Goal: Information Seeking & Learning: Compare options

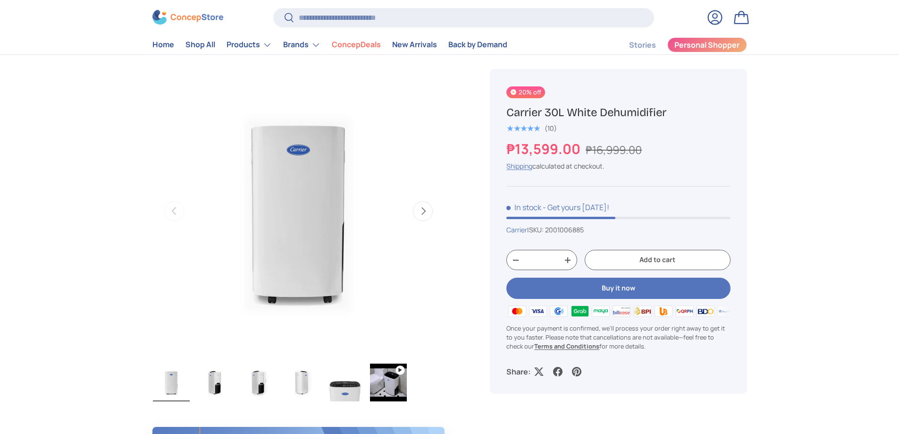
scroll to position [330, 0]
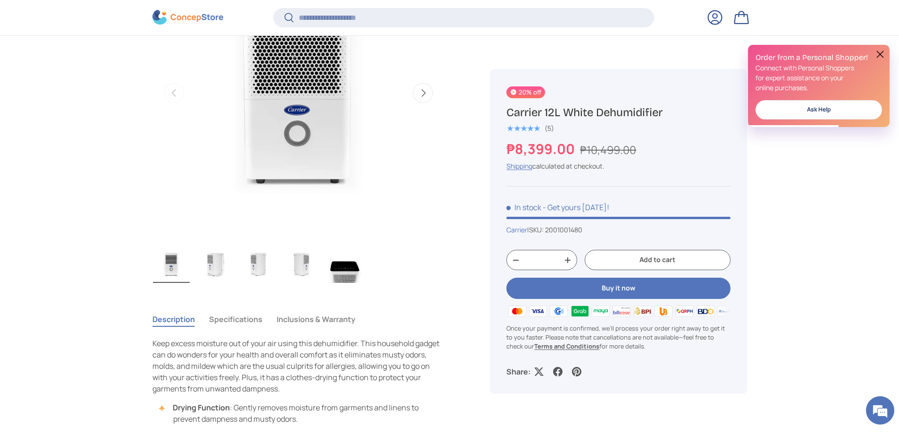
scroll to position [612, 0]
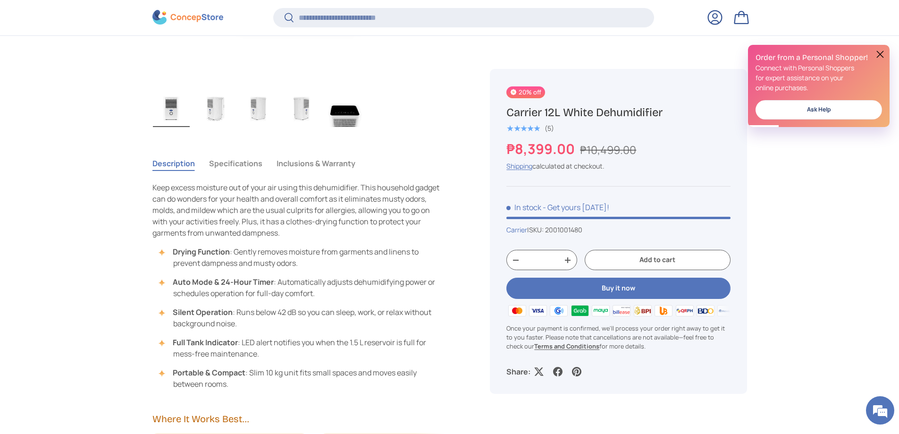
click at [243, 163] on button "Specifications" at bounding box center [235, 163] width 53 height 22
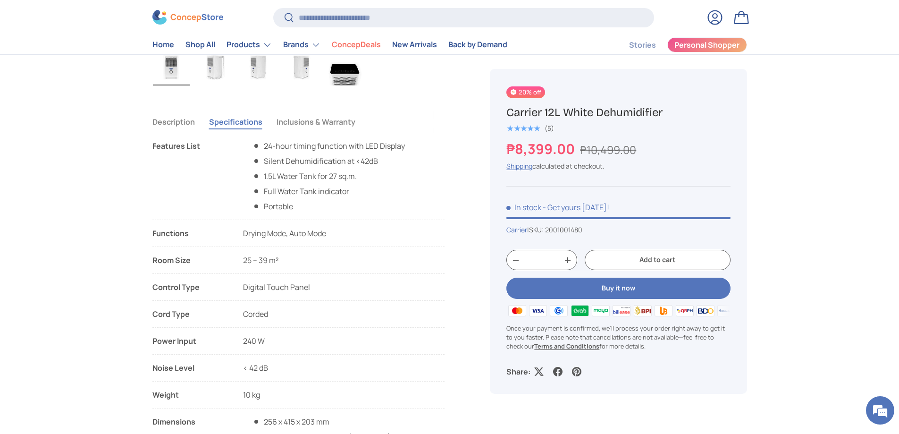
scroll to position [614, 0]
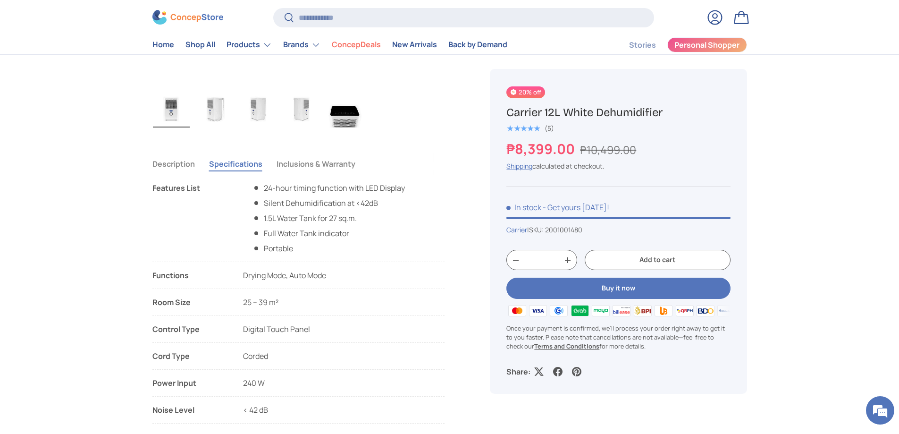
click at [327, 166] on button "Inclusions & Warranty" at bounding box center [316, 164] width 79 height 22
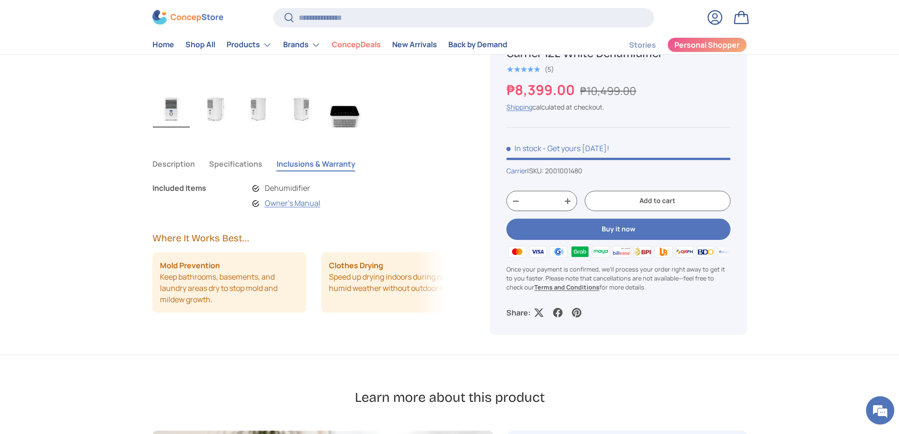
click at [167, 158] on button "Description" at bounding box center [173, 164] width 42 height 22
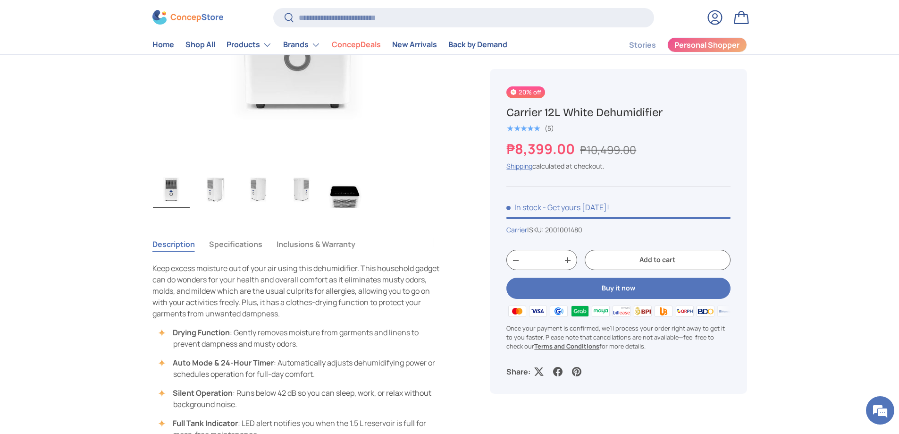
scroll to position [519, 0]
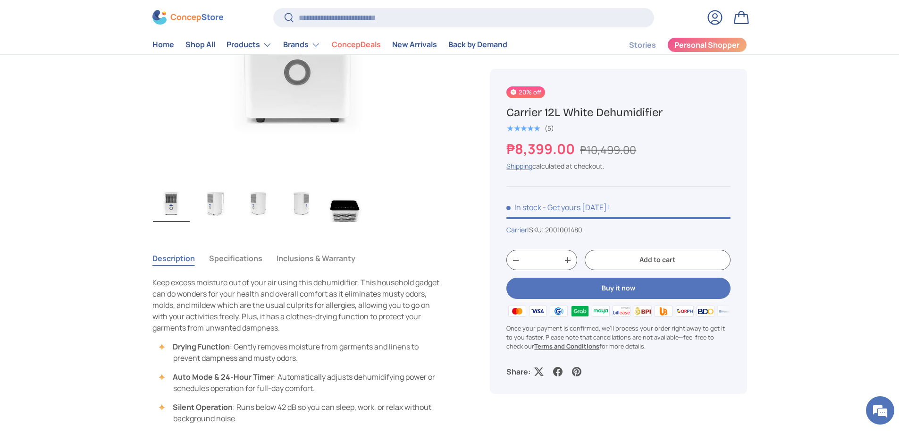
click at [219, 205] on img "Gallery Viewer" at bounding box center [214, 203] width 37 height 38
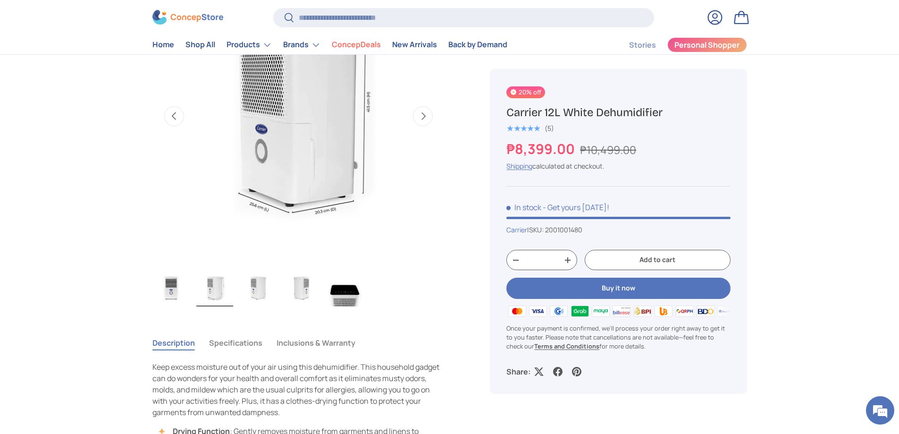
scroll to position [425, 0]
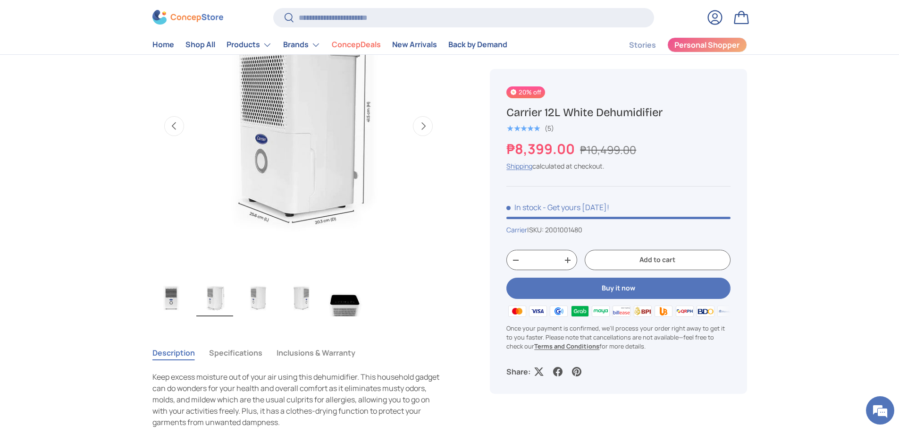
click at [258, 308] on img "Gallery Viewer" at bounding box center [258, 297] width 37 height 38
click at [305, 298] on img "Gallery Viewer" at bounding box center [301, 297] width 37 height 38
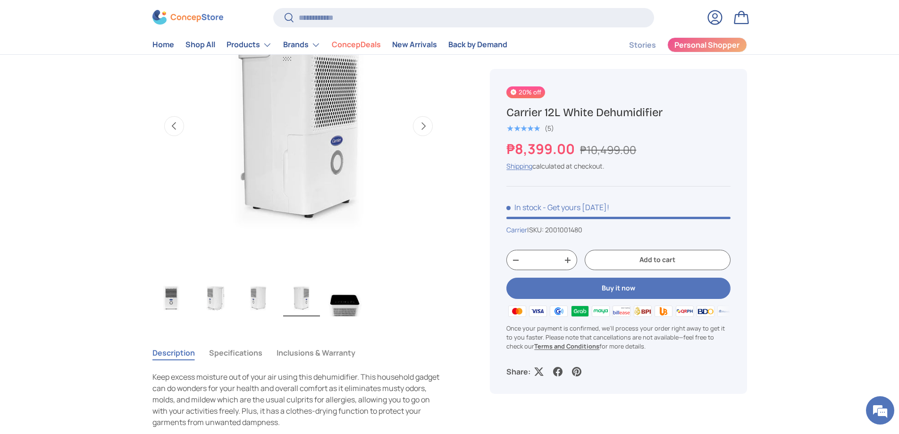
click at [342, 302] on img "Gallery Viewer" at bounding box center [345, 297] width 37 height 38
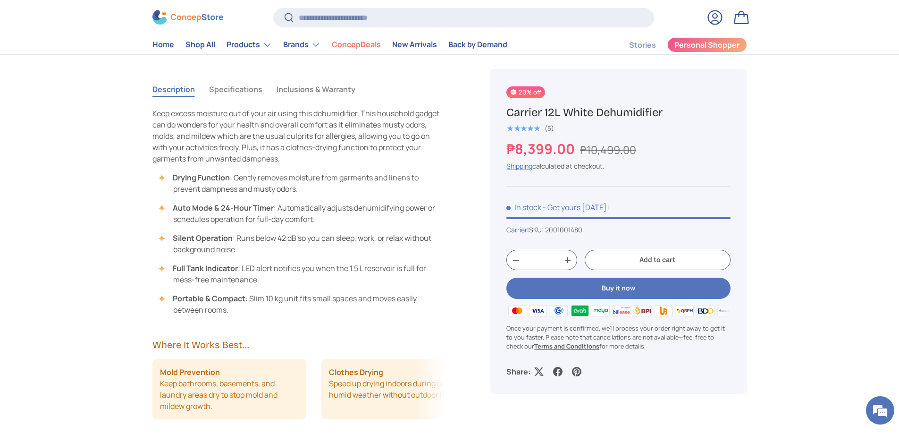
scroll to position [661, 0]
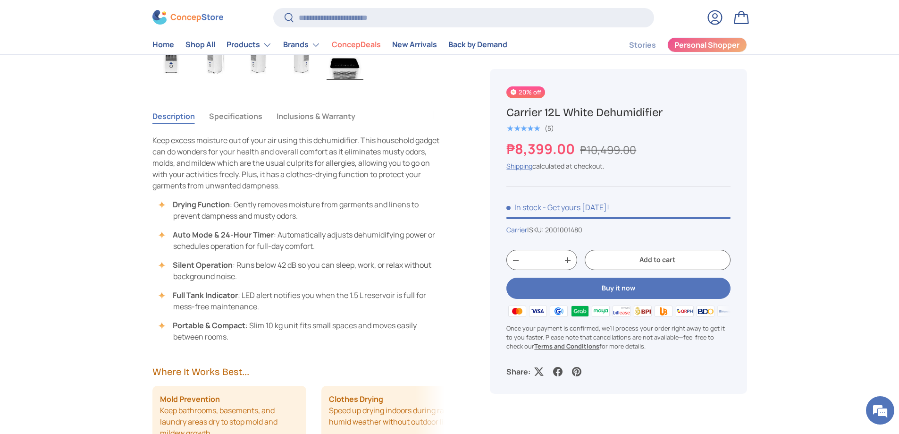
click at [244, 118] on button "Specifications" at bounding box center [235, 116] width 53 height 22
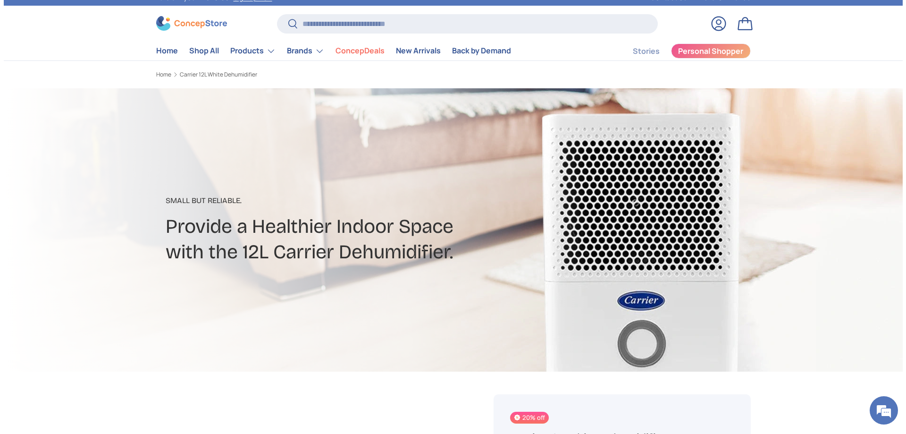
scroll to position [0, 0]
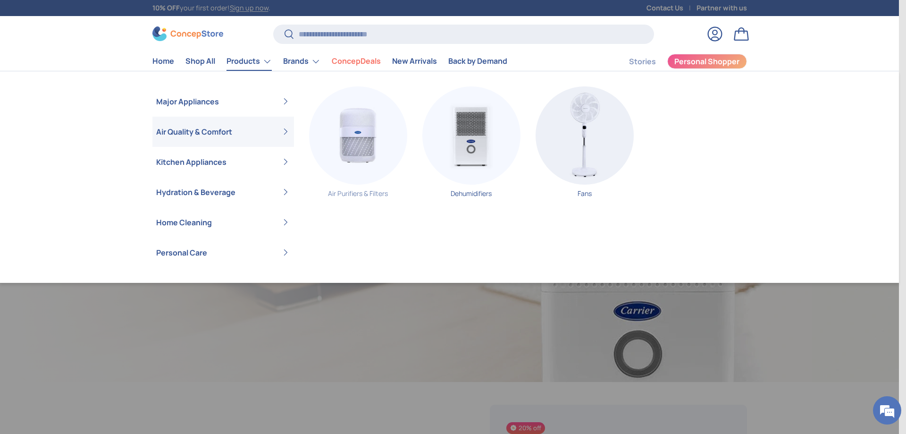
click at [362, 144] on img "Primary" at bounding box center [358, 135] width 98 height 98
